Goal: Task Accomplishment & Management: Manage account settings

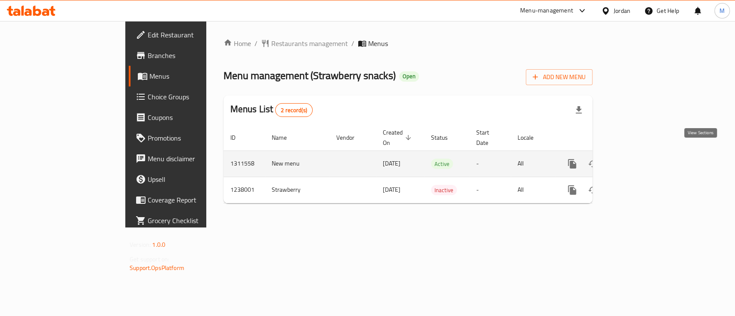
click at [639, 159] on icon "enhanced table" at bounding box center [634, 164] width 10 height 10
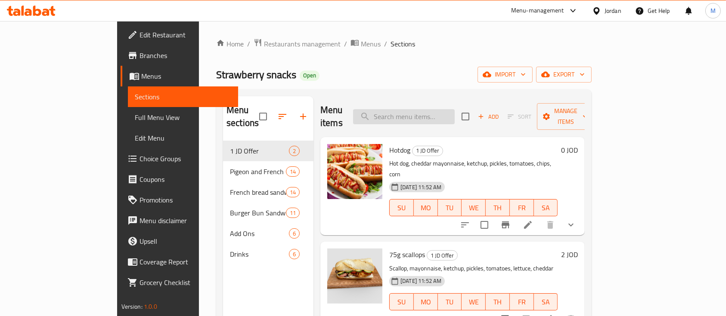
click at [455, 109] on input "search" at bounding box center [404, 116] width 102 height 15
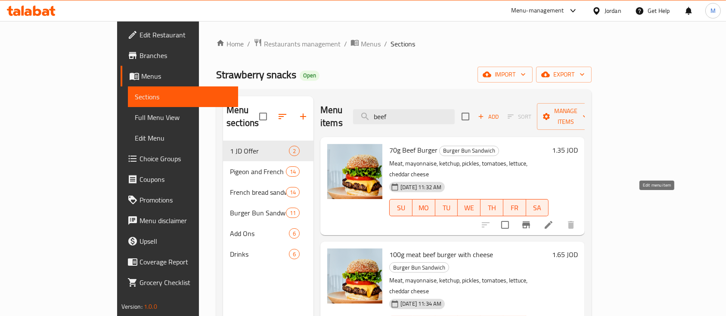
type input "beef"
click at [554, 220] on icon at bounding box center [548, 225] width 10 height 10
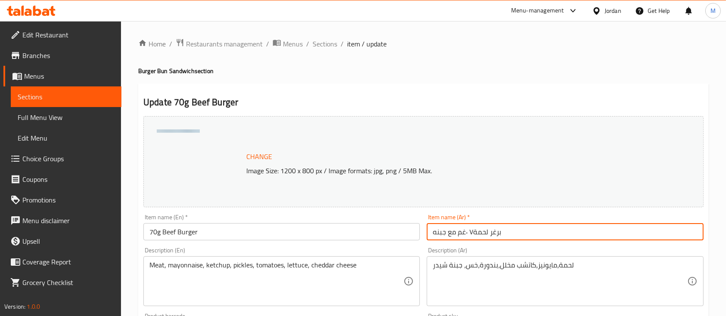
click at [470, 230] on input "برغر لحمة٧ ٠غم مع جبنه" at bounding box center [565, 231] width 276 height 17
click at [468, 232] on input "برغر لحم٠غم مع جبنه" at bounding box center [565, 231] width 276 height 17
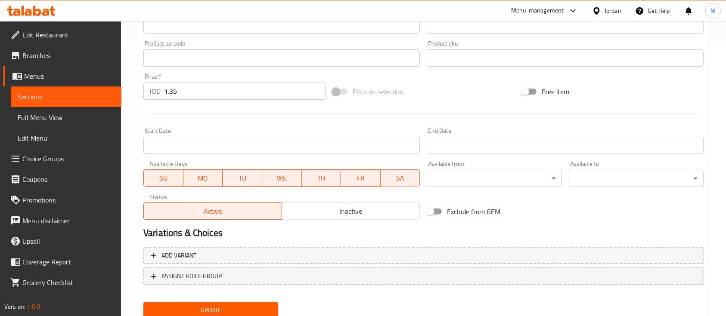
scroll to position [304, 0]
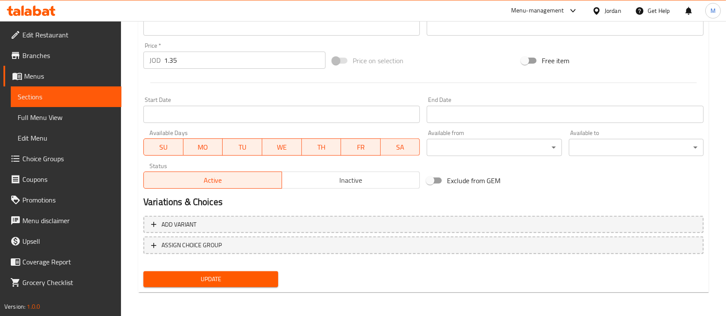
type input "برغر لحم 70 غم مع جبنه"
click at [266, 282] on span "Update" at bounding box center [210, 279] width 121 height 11
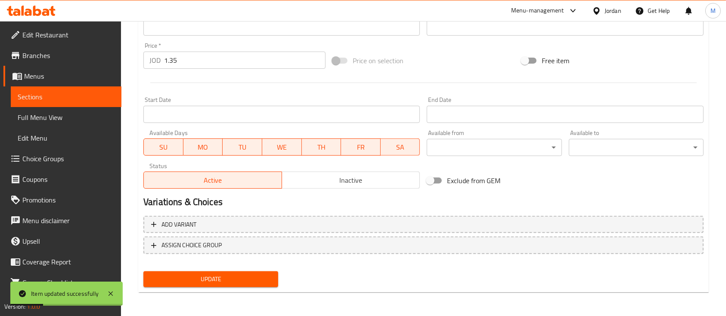
click at [43, 74] on span "Menus" at bounding box center [69, 76] width 90 height 10
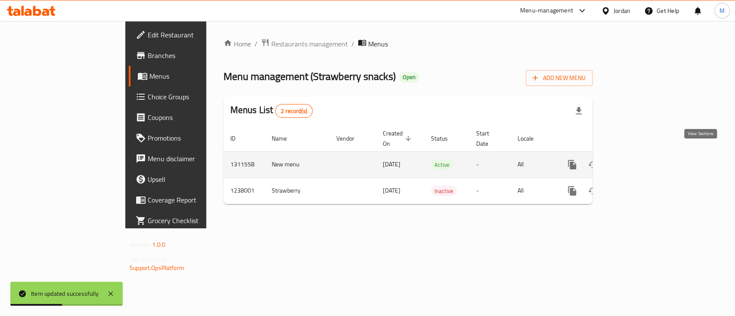
click at [639, 160] on icon "enhanced table" at bounding box center [634, 165] width 10 height 10
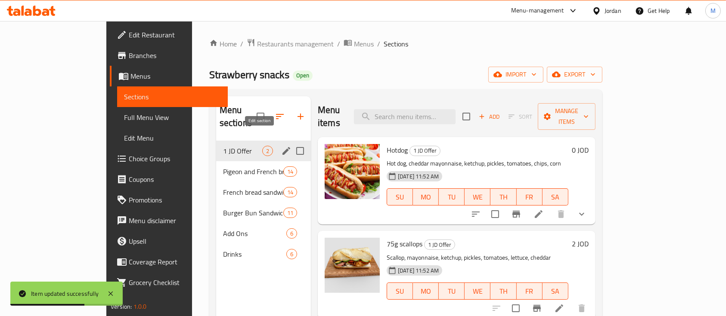
click at [282, 147] on icon "edit" at bounding box center [286, 151] width 8 height 8
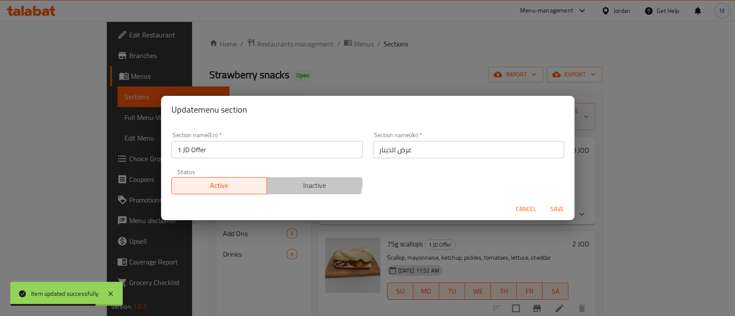
click at [301, 180] on span "Inactive" at bounding box center [314, 186] width 89 height 12
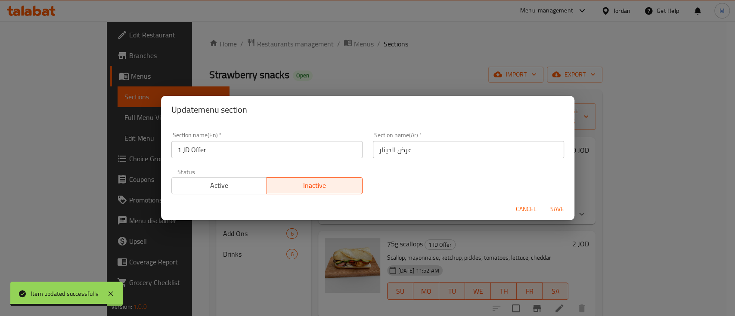
click at [555, 206] on span "Save" at bounding box center [557, 209] width 21 height 11
